Goal: Task Accomplishment & Management: Use online tool/utility

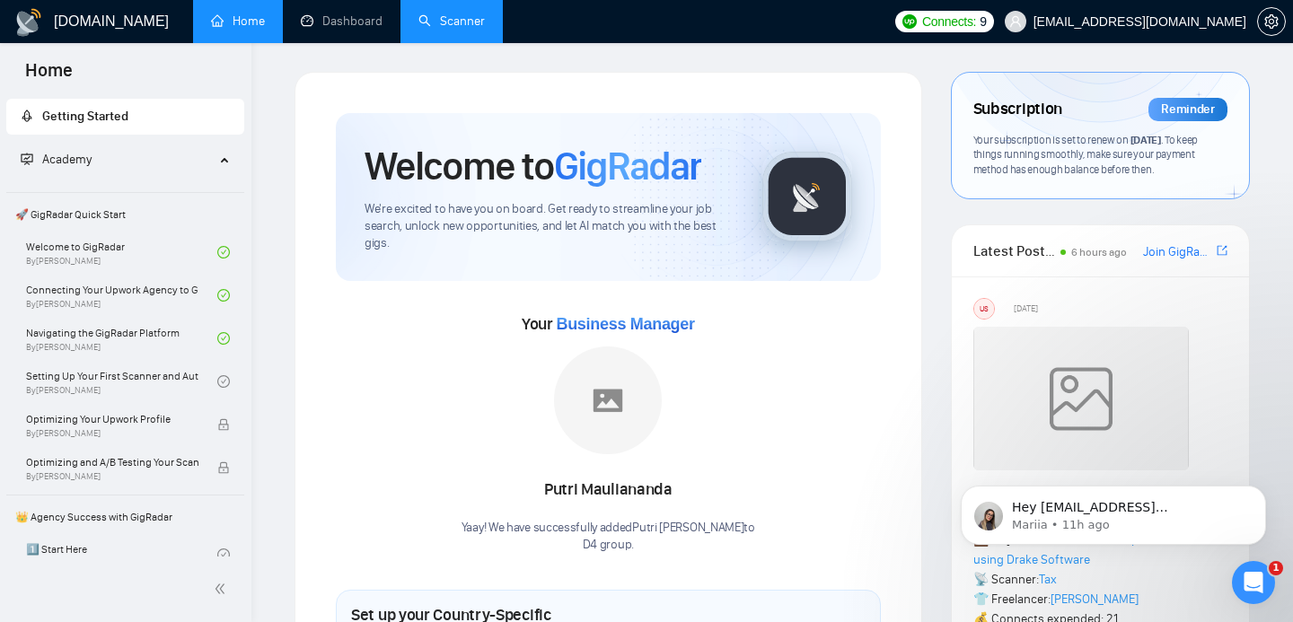
click at [462, 20] on link "Scanner" at bounding box center [451, 20] width 66 height 15
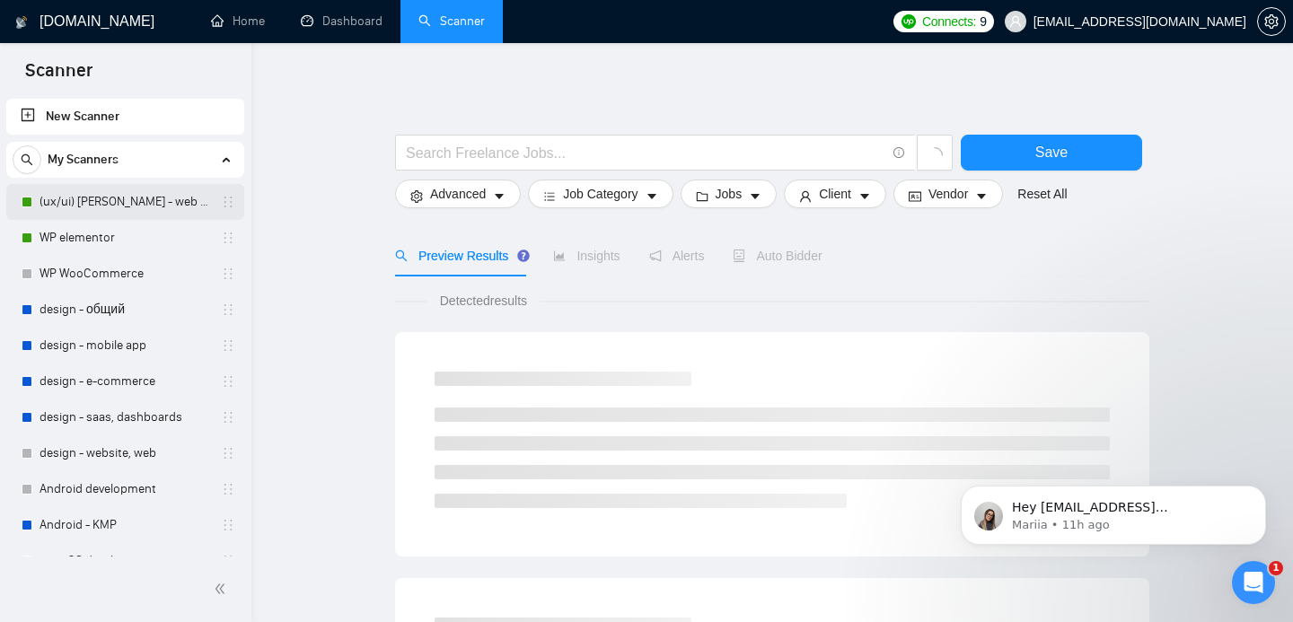
click at [100, 207] on link "(ux/ui) [PERSON_NAME] - web category" at bounding box center [125, 202] width 171 height 36
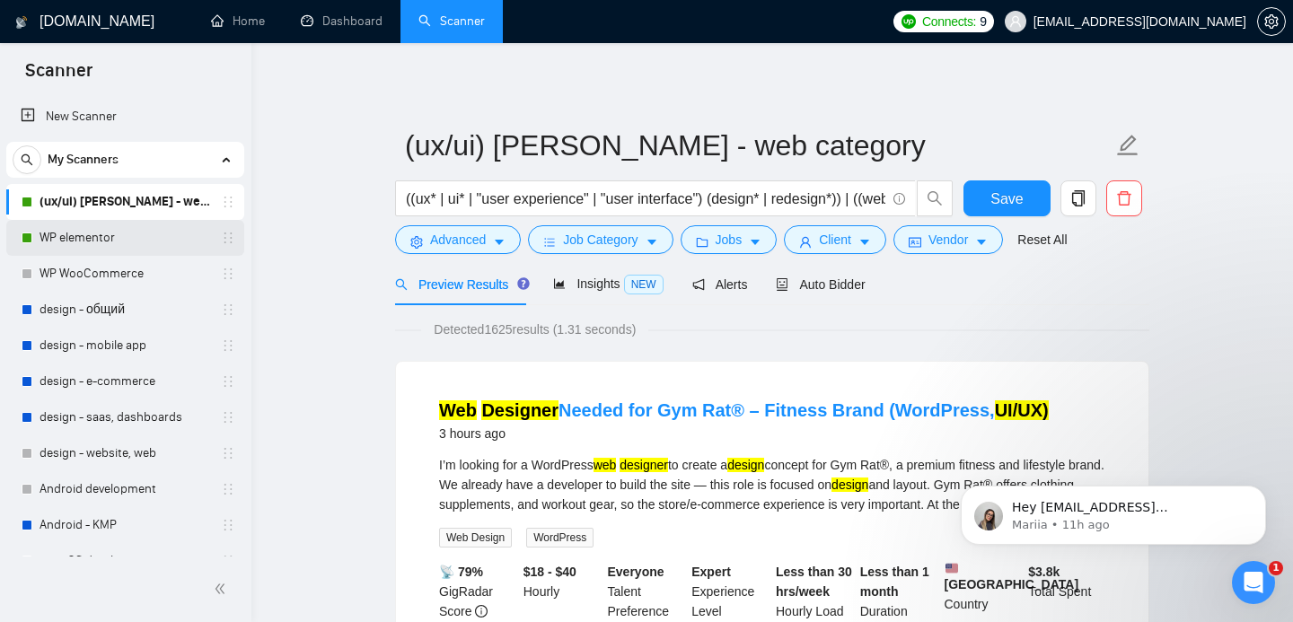
click at [113, 240] on link "WP elementor" at bounding box center [125, 238] width 171 height 36
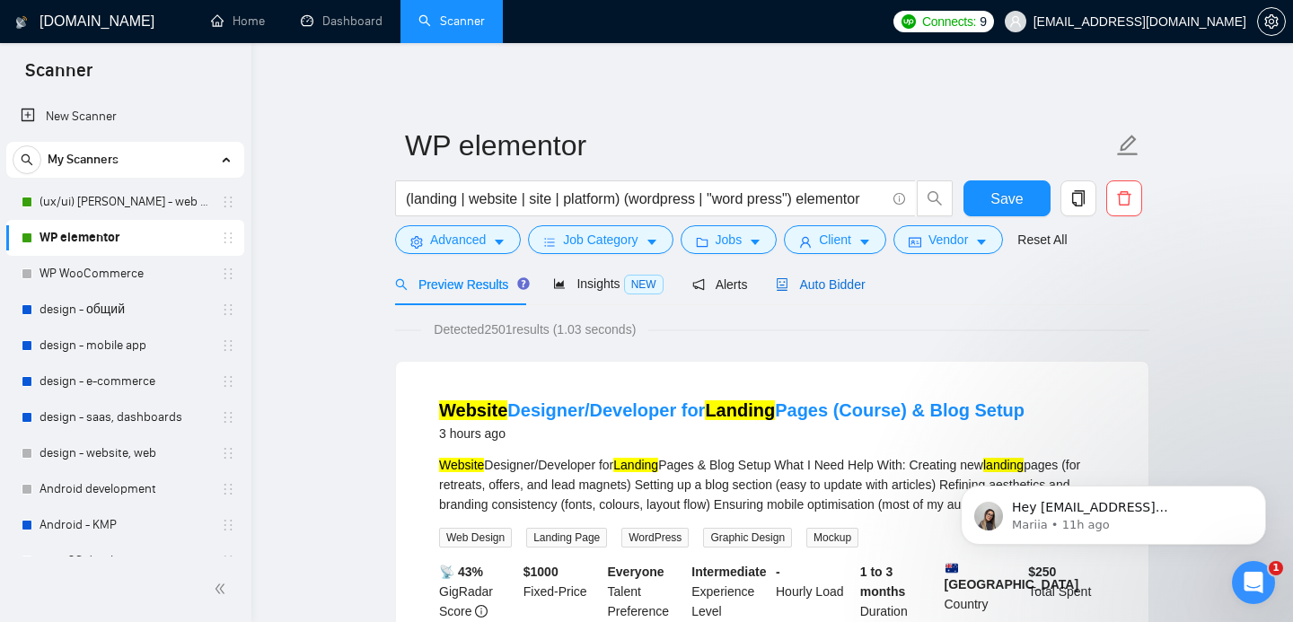
click at [832, 286] on span "Auto Bidder" at bounding box center [820, 284] width 89 height 14
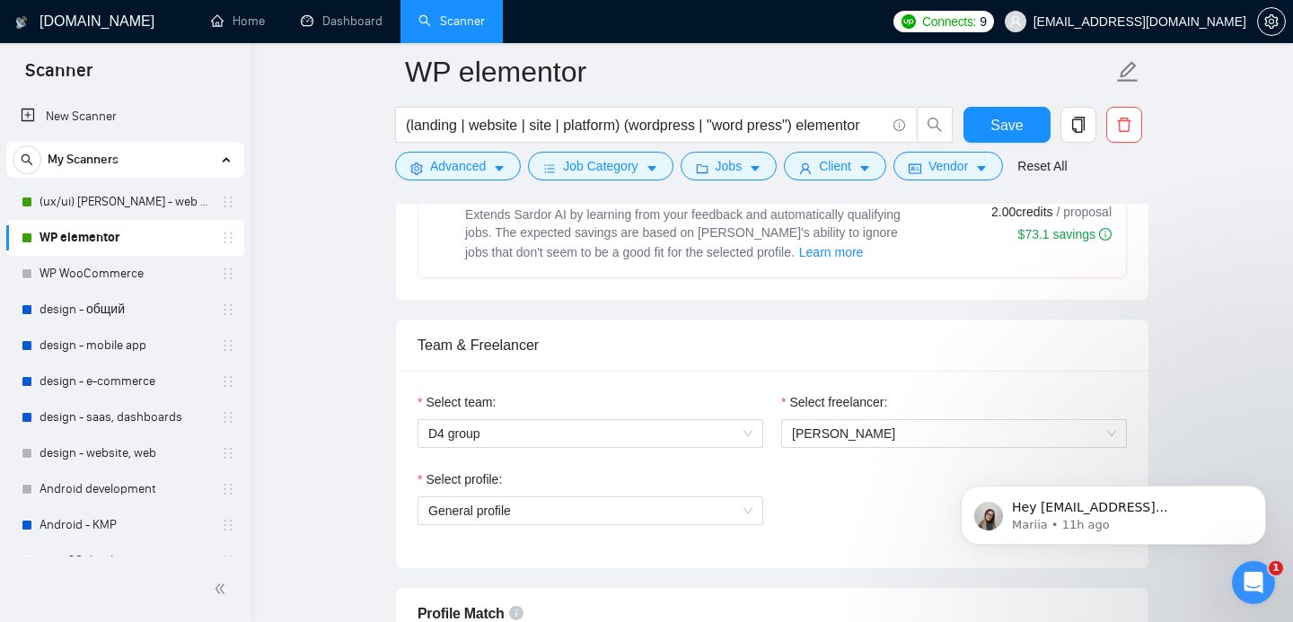
scroll to position [597, 0]
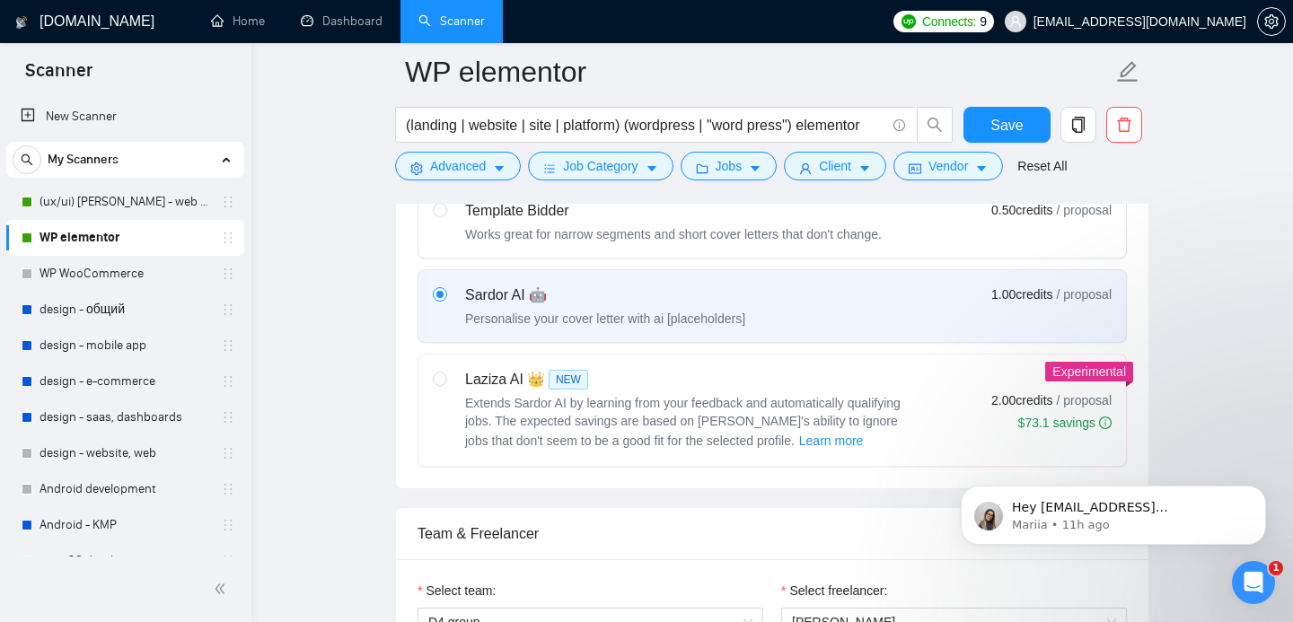
click at [1153, 22] on span "[EMAIL_ADDRESS][DOMAIN_NAME]" at bounding box center [1140, 22] width 213 height 0
click at [1266, 31] on button "button" at bounding box center [1271, 21] width 29 height 29
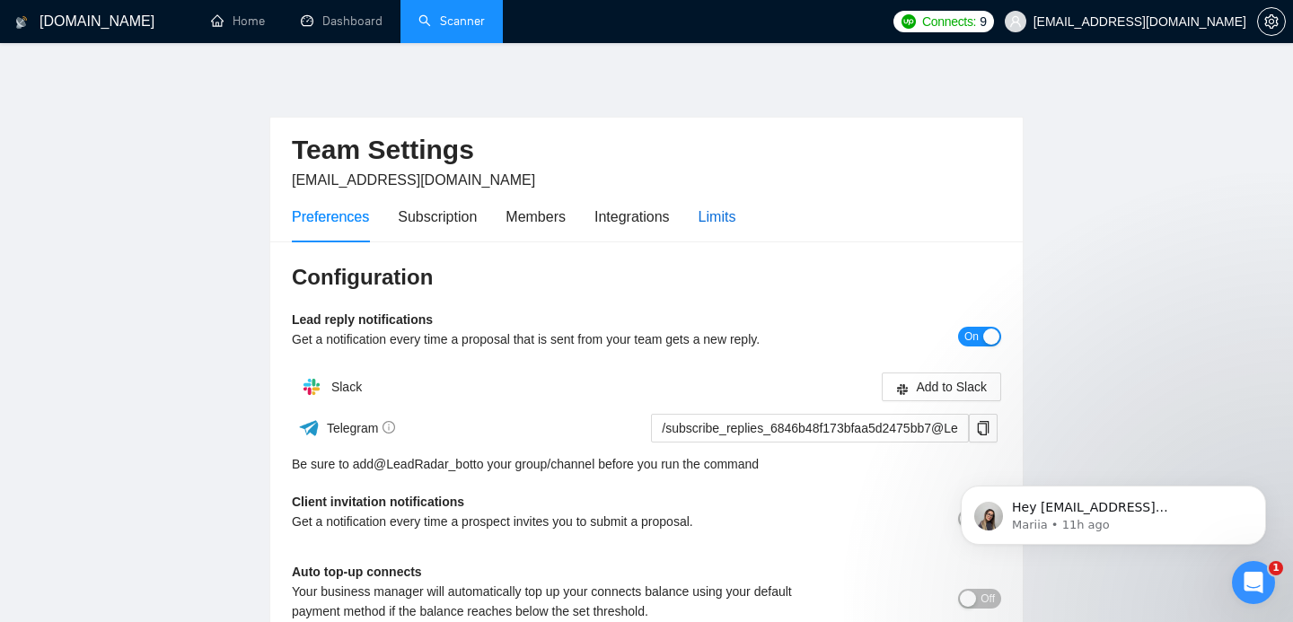
click at [715, 220] on div "Limits" at bounding box center [718, 217] width 38 height 22
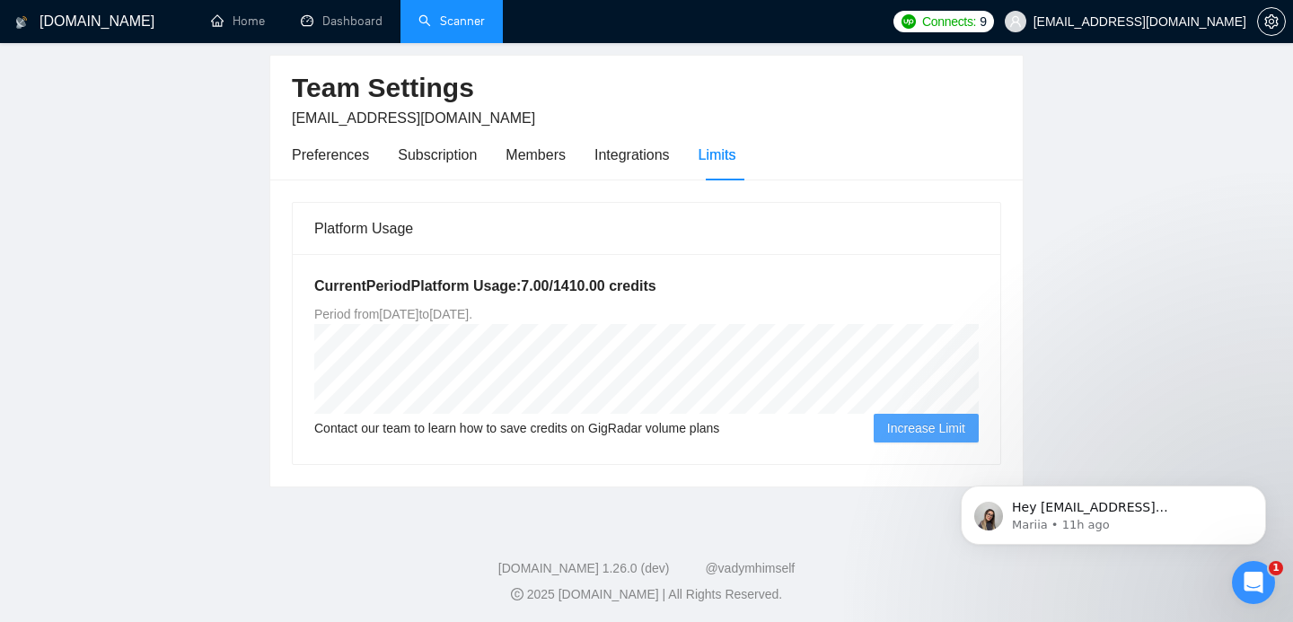
scroll to position [66, 0]
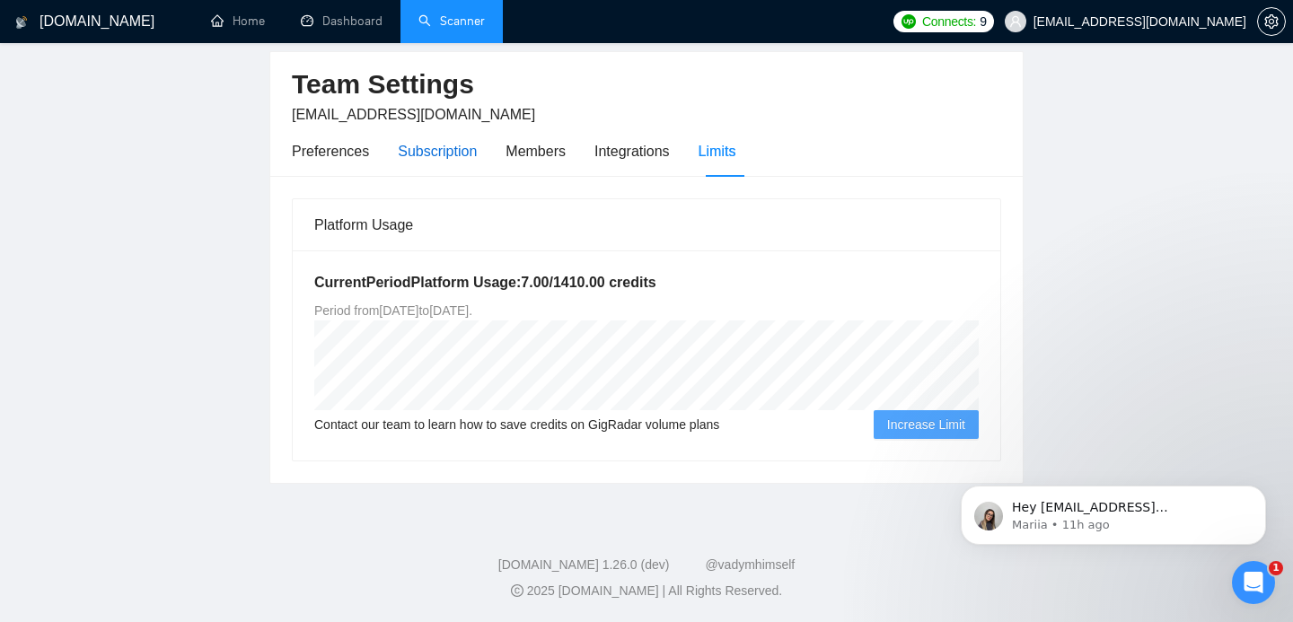
click at [463, 147] on div "Subscription" at bounding box center [437, 151] width 79 height 22
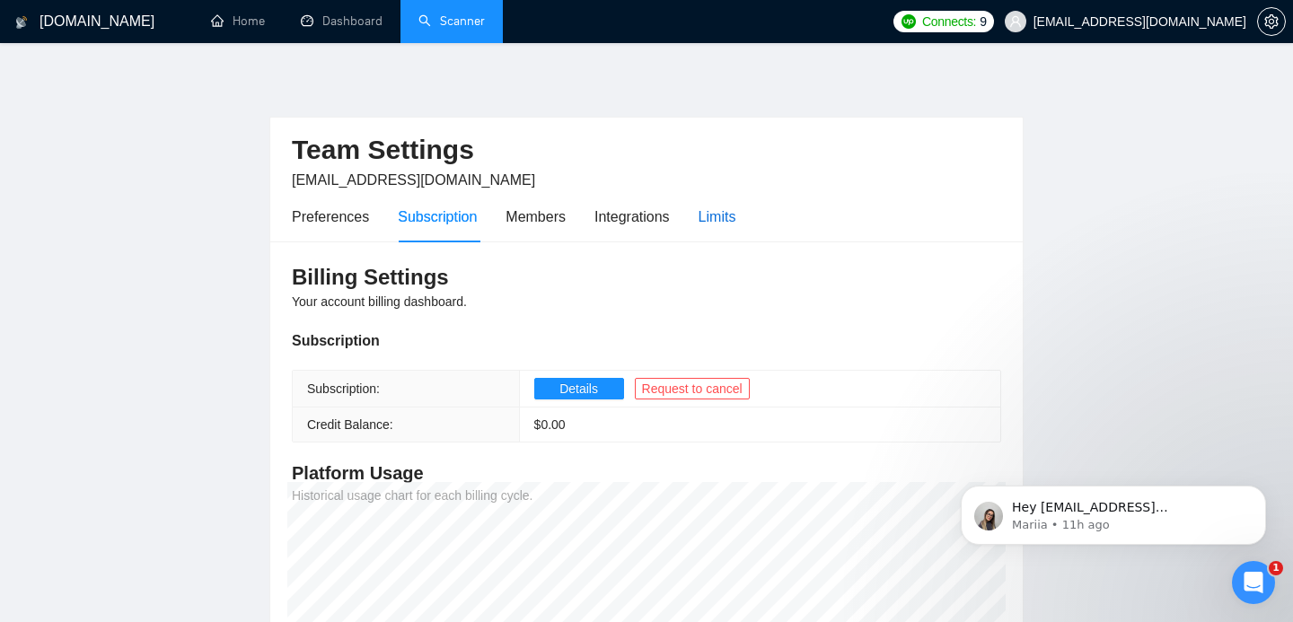
click at [730, 215] on div "Limits" at bounding box center [718, 217] width 38 height 22
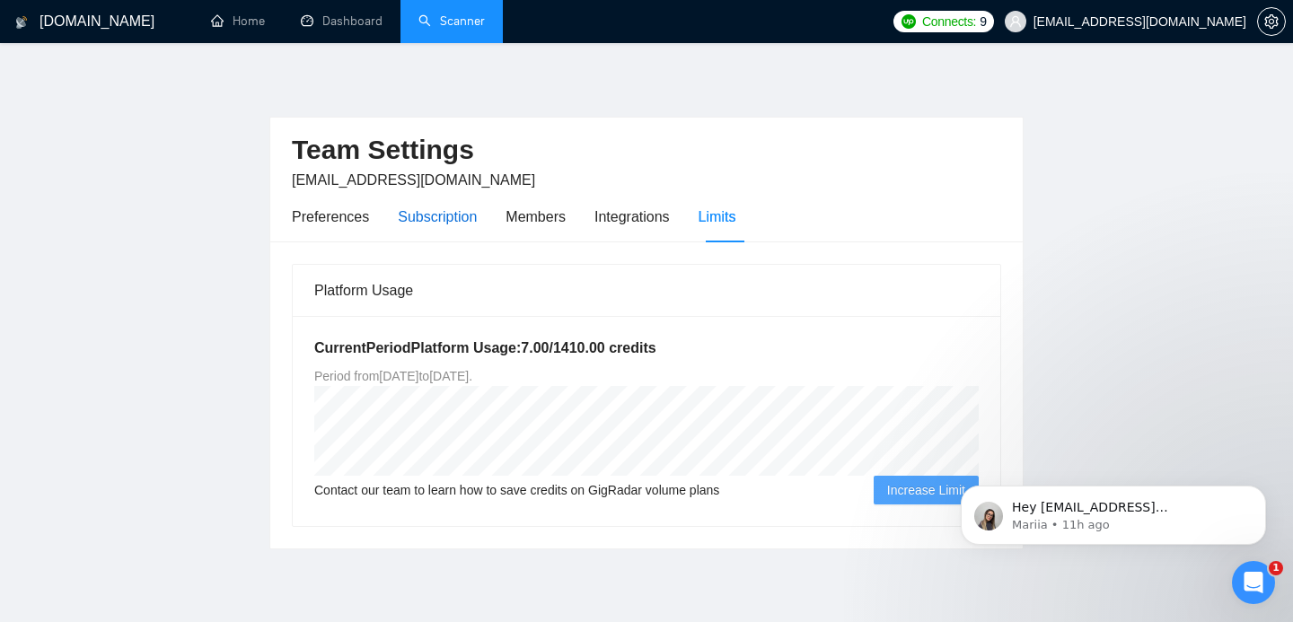
click at [449, 217] on div "Subscription" at bounding box center [437, 217] width 79 height 22
